Goal: Task Accomplishment & Management: Use online tool/utility

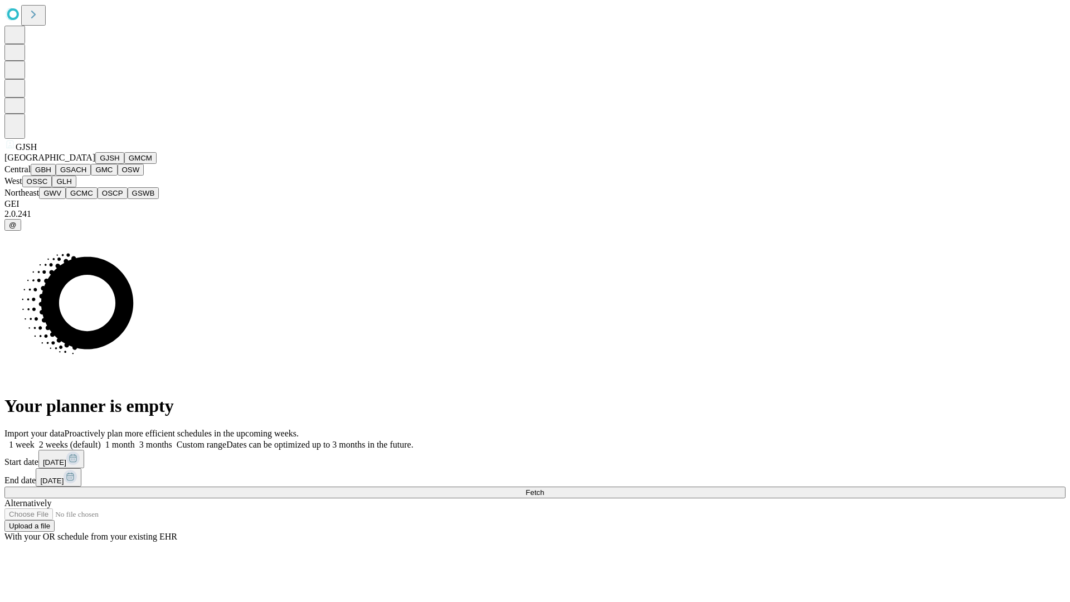
click at [95, 164] on button "GJSH" at bounding box center [109, 158] width 29 height 12
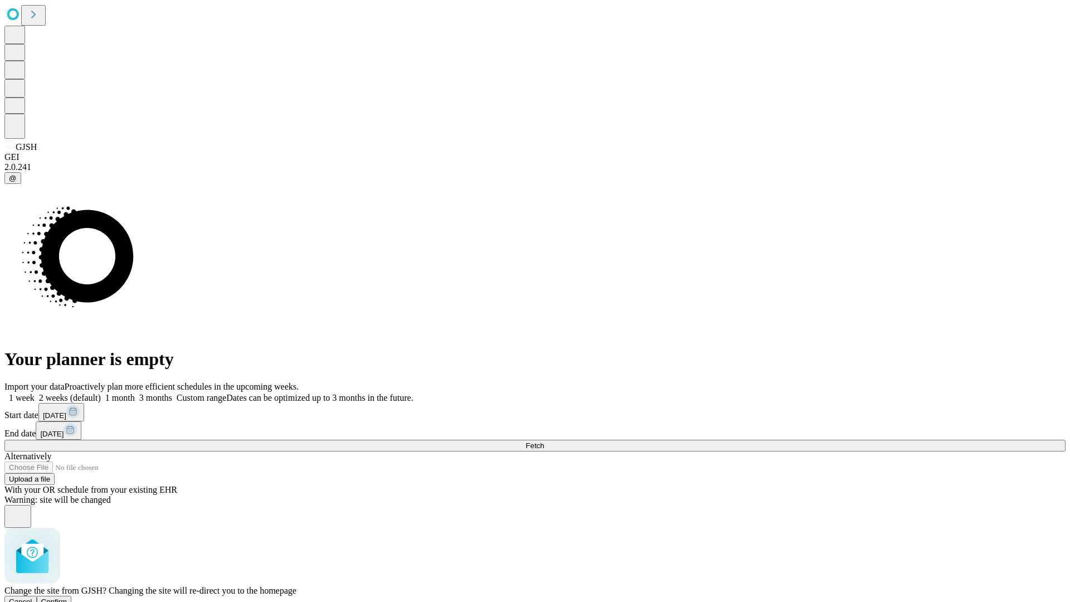
click at [67, 597] on span "Confirm" at bounding box center [54, 601] width 26 height 8
click at [135, 393] on label "1 month" at bounding box center [118, 397] width 34 height 9
click at [544, 441] on span "Fetch" at bounding box center [534, 445] width 18 height 8
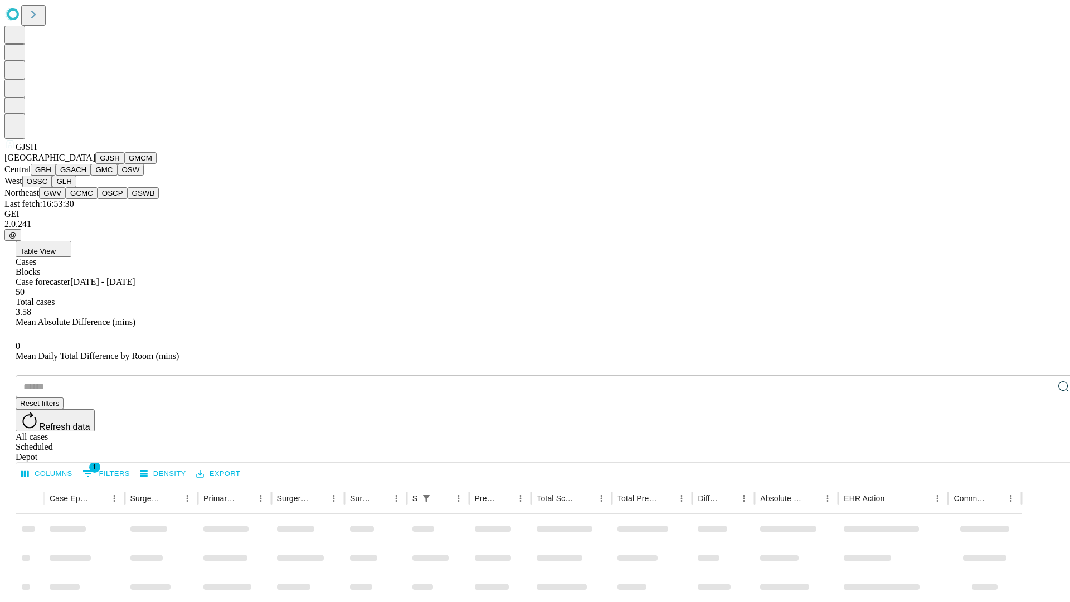
click at [124, 164] on button "GMCM" at bounding box center [140, 158] width 32 height 12
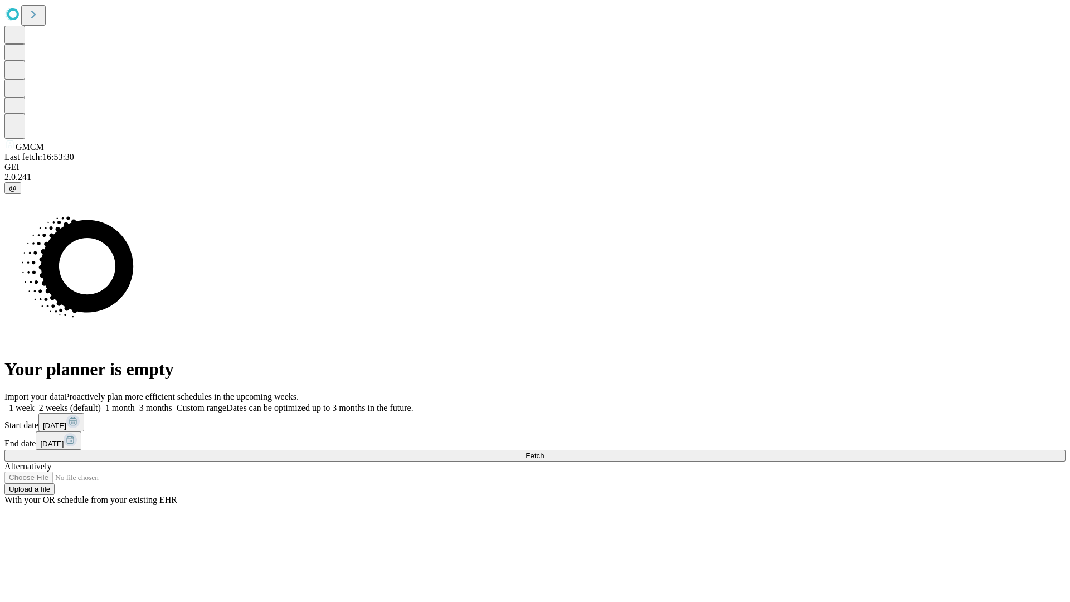
click at [135, 403] on label "1 month" at bounding box center [118, 407] width 34 height 9
click at [544, 451] on span "Fetch" at bounding box center [534, 455] width 18 height 8
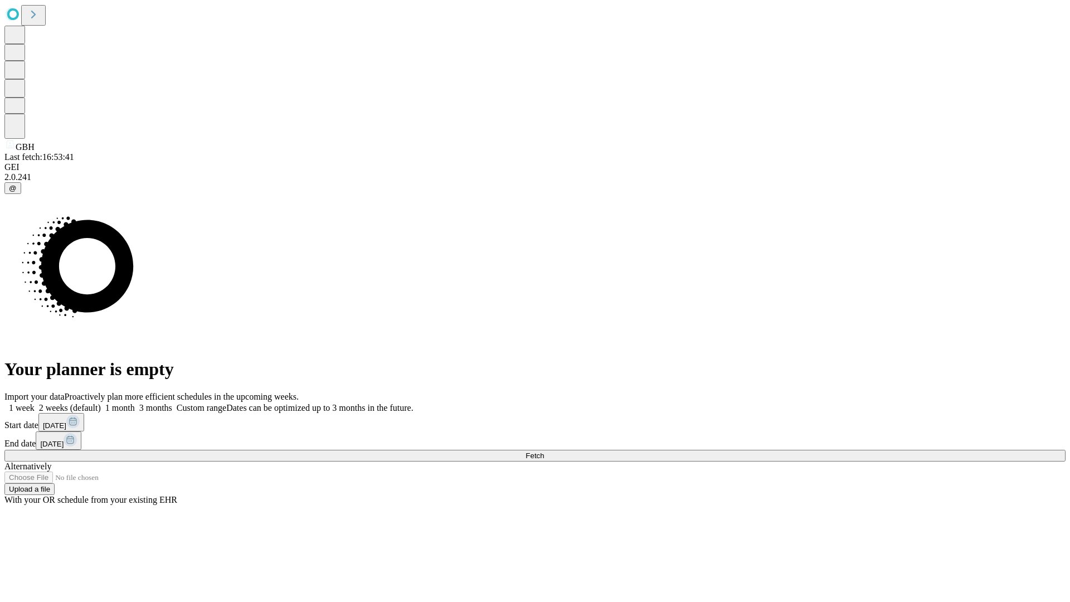
click at [544, 451] on span "Fetch" at bounding box center [534, 455] width 18 height 8
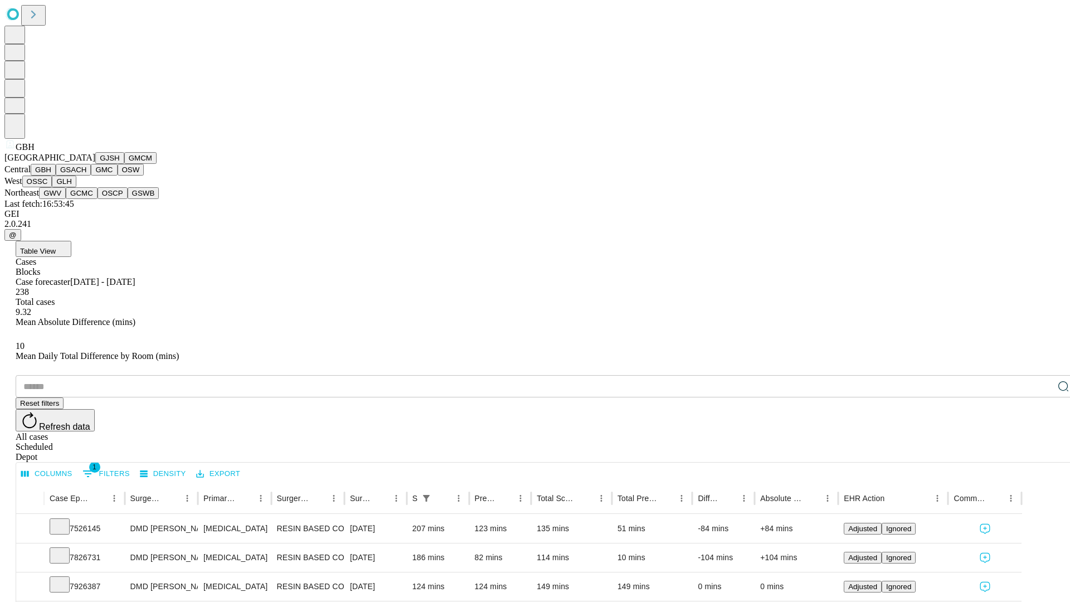
click at [86, 175] on button "GSACH" at bounding box center [73, 170] width 35 height 12
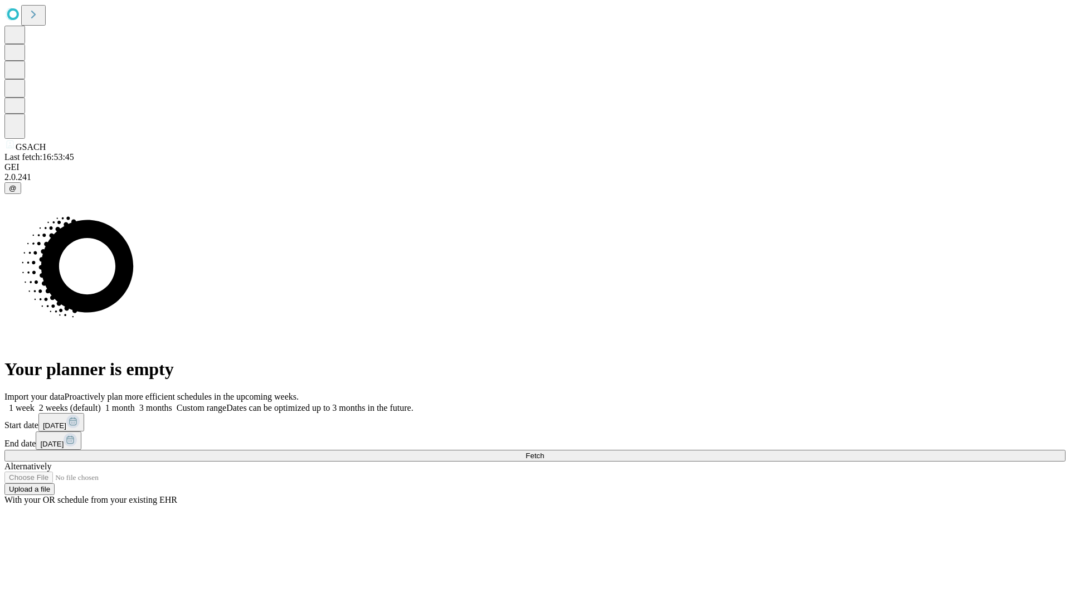
click at [135, 403] on label "1 month" at bounding box center [118, 407] width 34 height 9
click at [544, 451] on span "Fetch" at bounding box center [534, 455] width 18 height 8
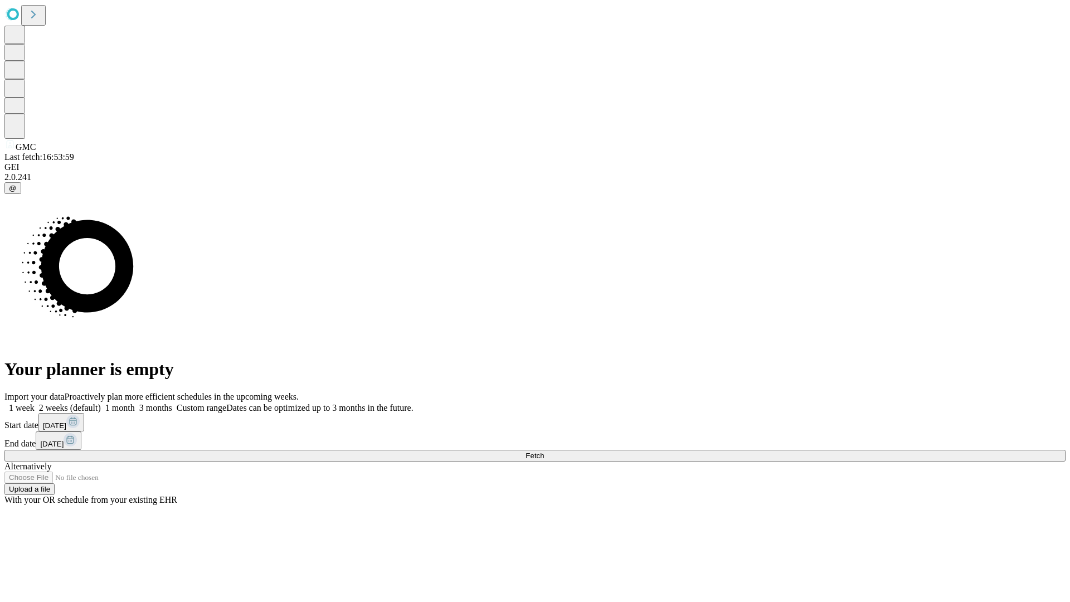
click at [135, 403] on label "1 month" at bounding box center [118, 407] width 34 height 9
click at [544, 451] on span "Fetch" at bounding box center [534, 455] width 18 height 8
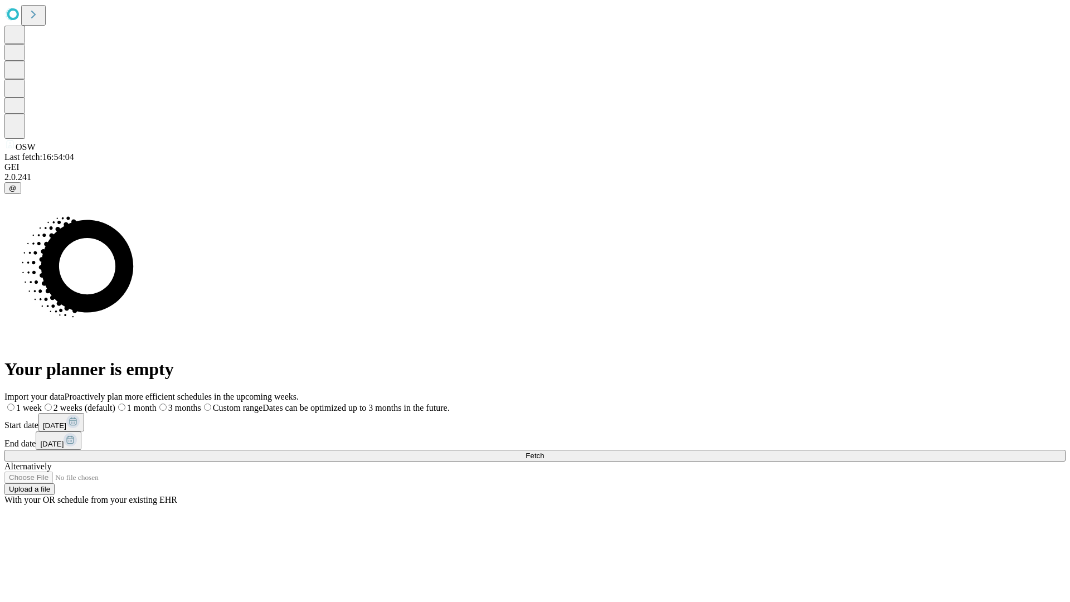
click at [544, 451] on span "Fetch" at bounding box center [534, 455] width 18 height 8
click at [135, 403] on label "1 month" at bounding box center [118, 407] width 34 height 9
click at [544, 451] on span "Fetch" at bounding box center [534, 455] width 18 height 8
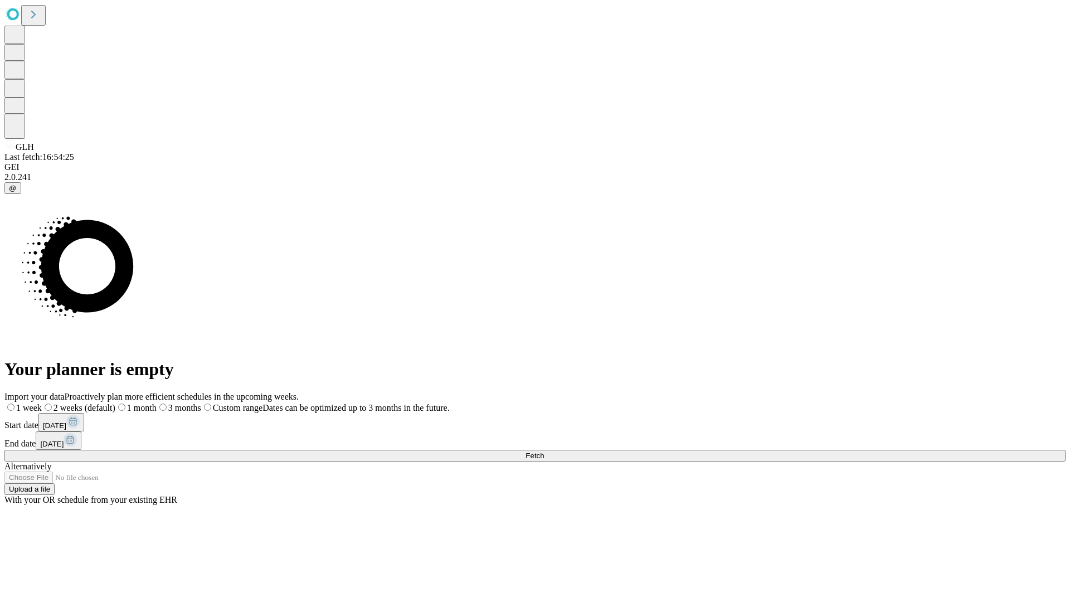
click at [544, 451] on span "Fetch" at bounding box center [534, 455] width 18 height 8
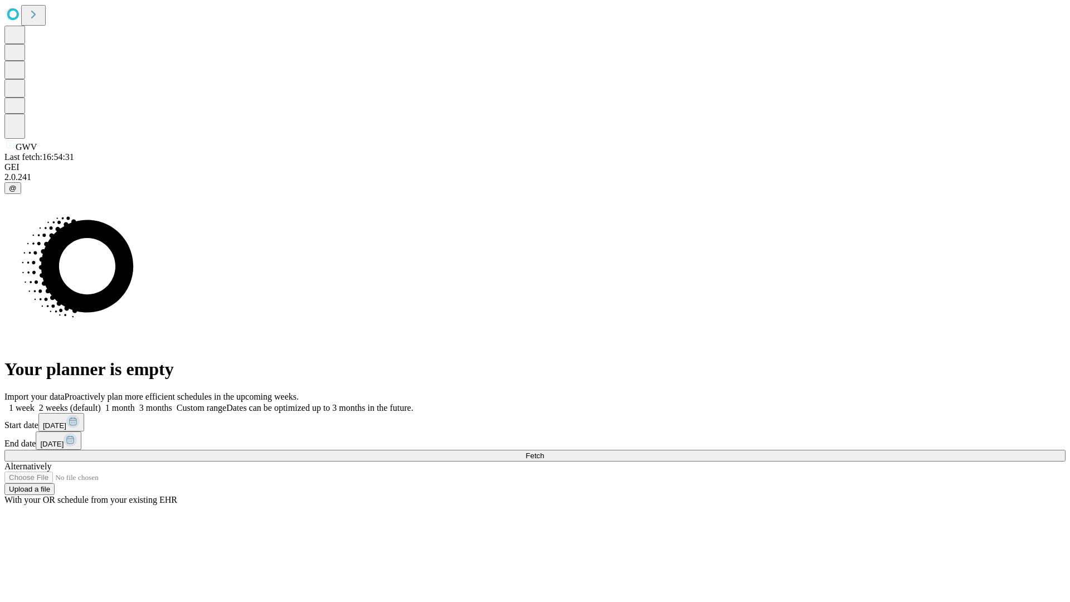
click at [135, 403] on label "1 month" at bounding box center [118, 407] width 34 height 9
click at [544, 451] on span "Fetch" at bounding box center [534, 455] width 18 height 8
click at [135, 403] on label "1 month" at bounding box center [118, 407] width 34 height 9
click at [544, 451] on span "Fetch" at bounding box center [534, 455] width 18 height 8
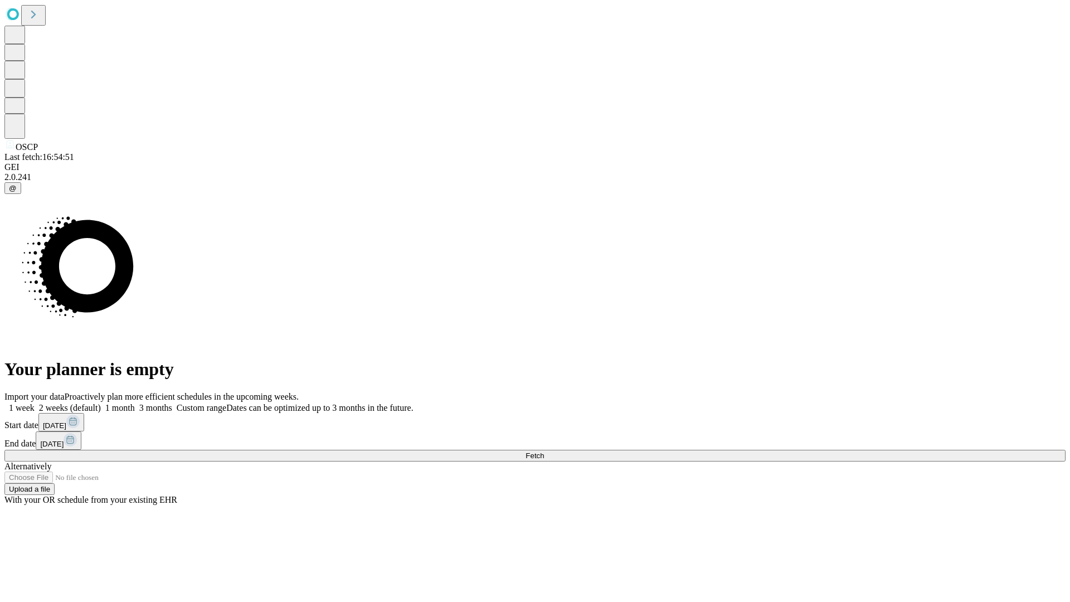
click at [135, 403] on label "1 month" at bounding box center [118, 407] width 34 height 9
click at [544, 451] on span "Fetch" at bounding box center [534, 455] width 18 height 8
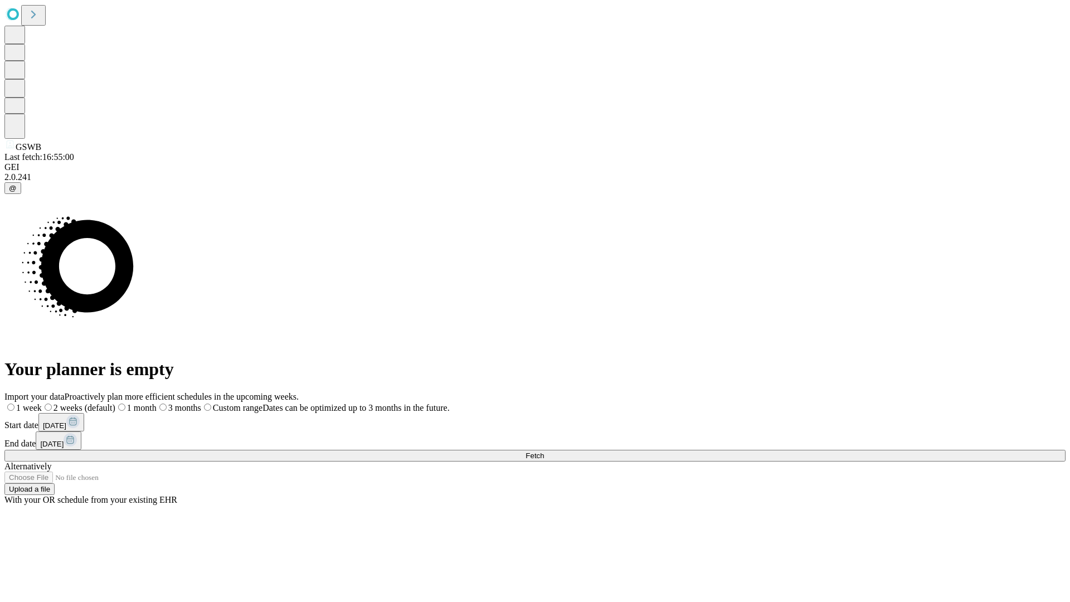
click at [157, 403] on label "1 month" at bounding box center [135, 407] width 41 height 9
click at [544, 451] on span "Fetch" at bounding box center [534, 455] width 18 height 8
